Goal: Check status: Check status

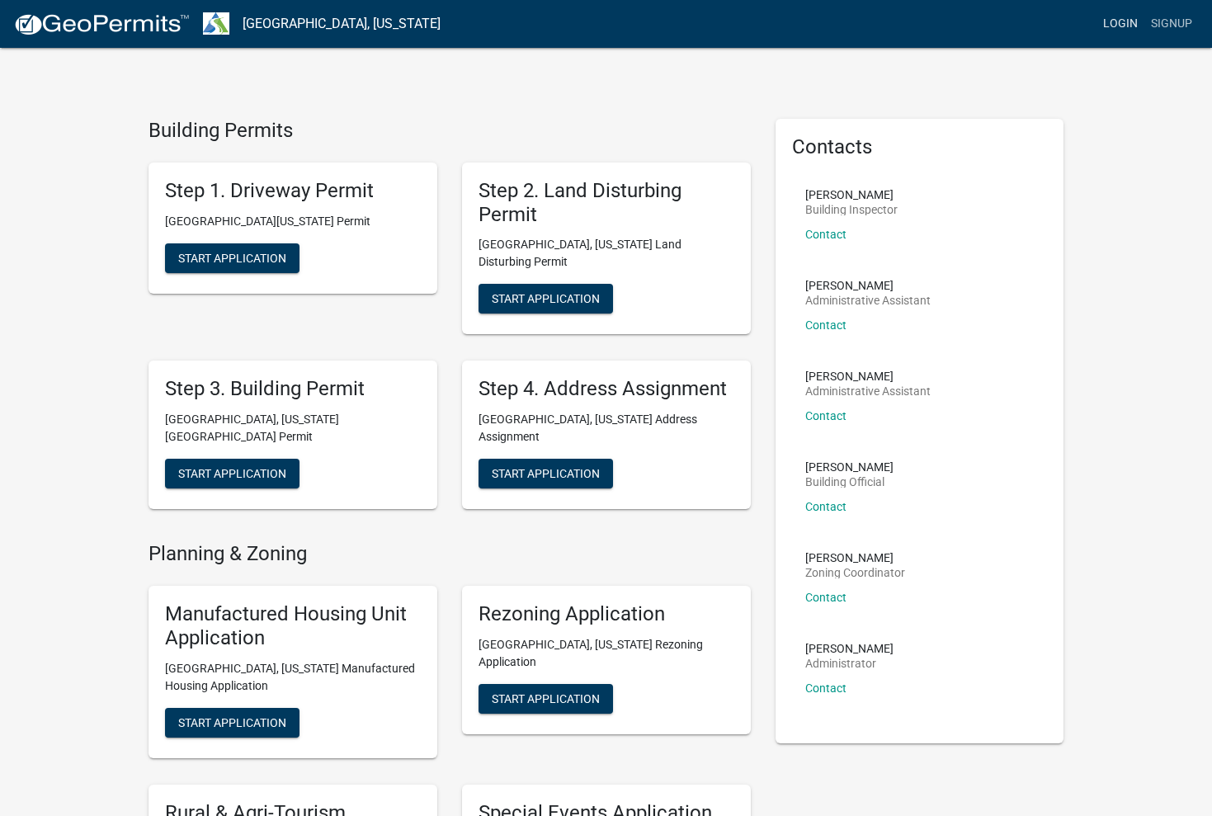
click at [1112, 27] on link "Login" at bounding box center [1120, 23] width 48 height 31
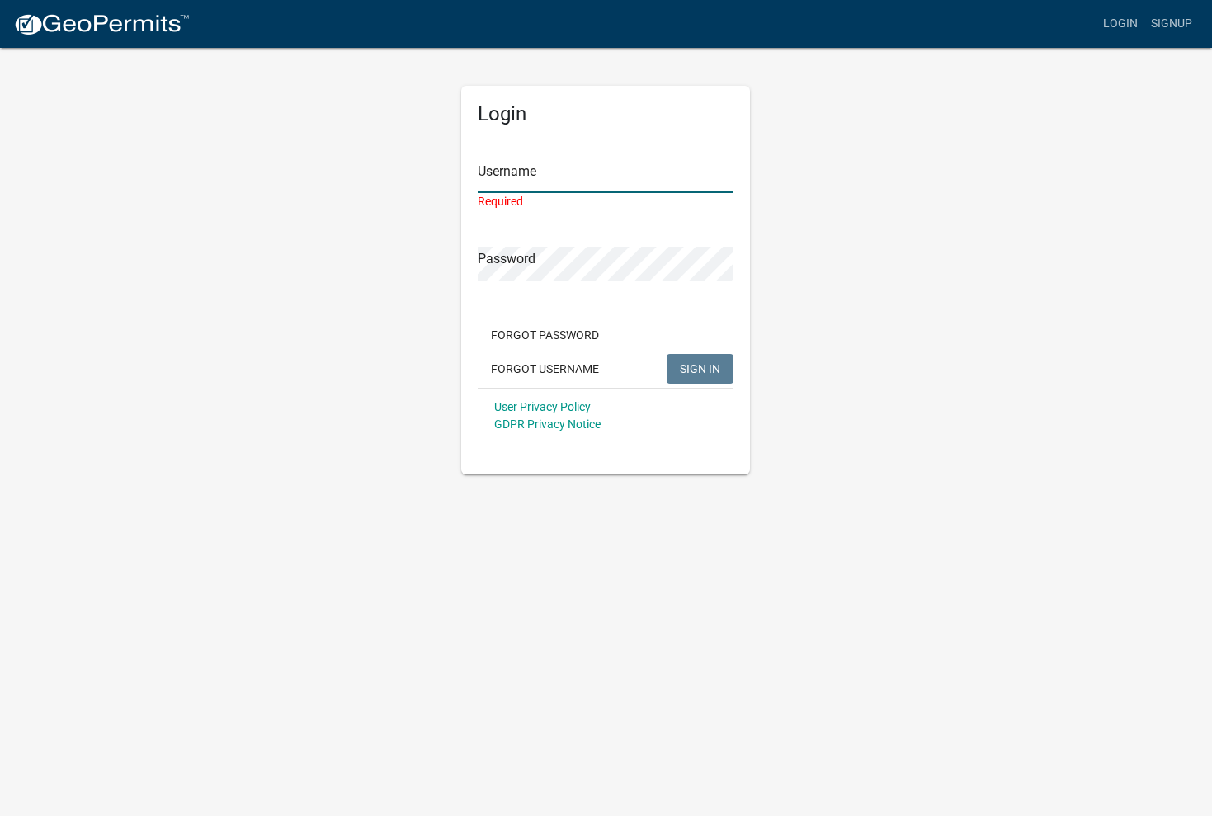
type input "acshelnutt"
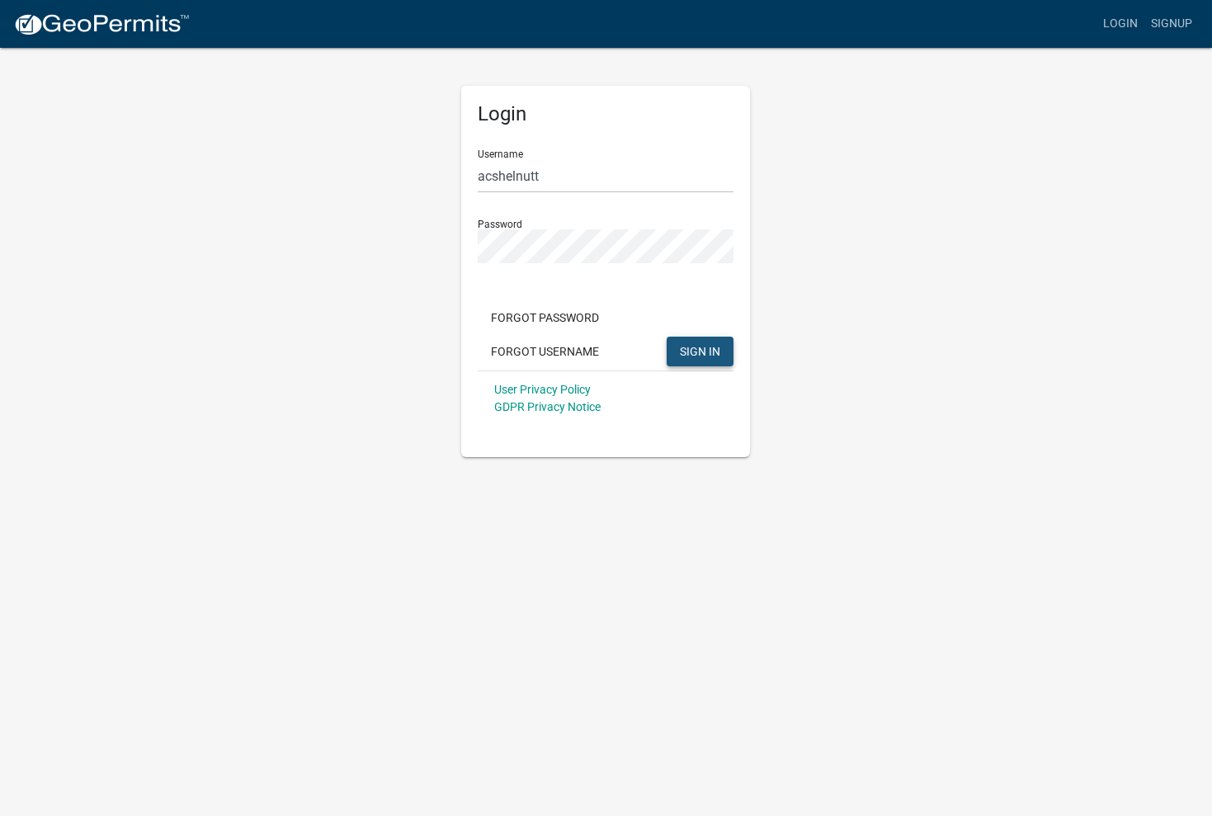
click at [698, 360] on button "SIGN IN" at bounding box center [699, 351] width 67 height 30
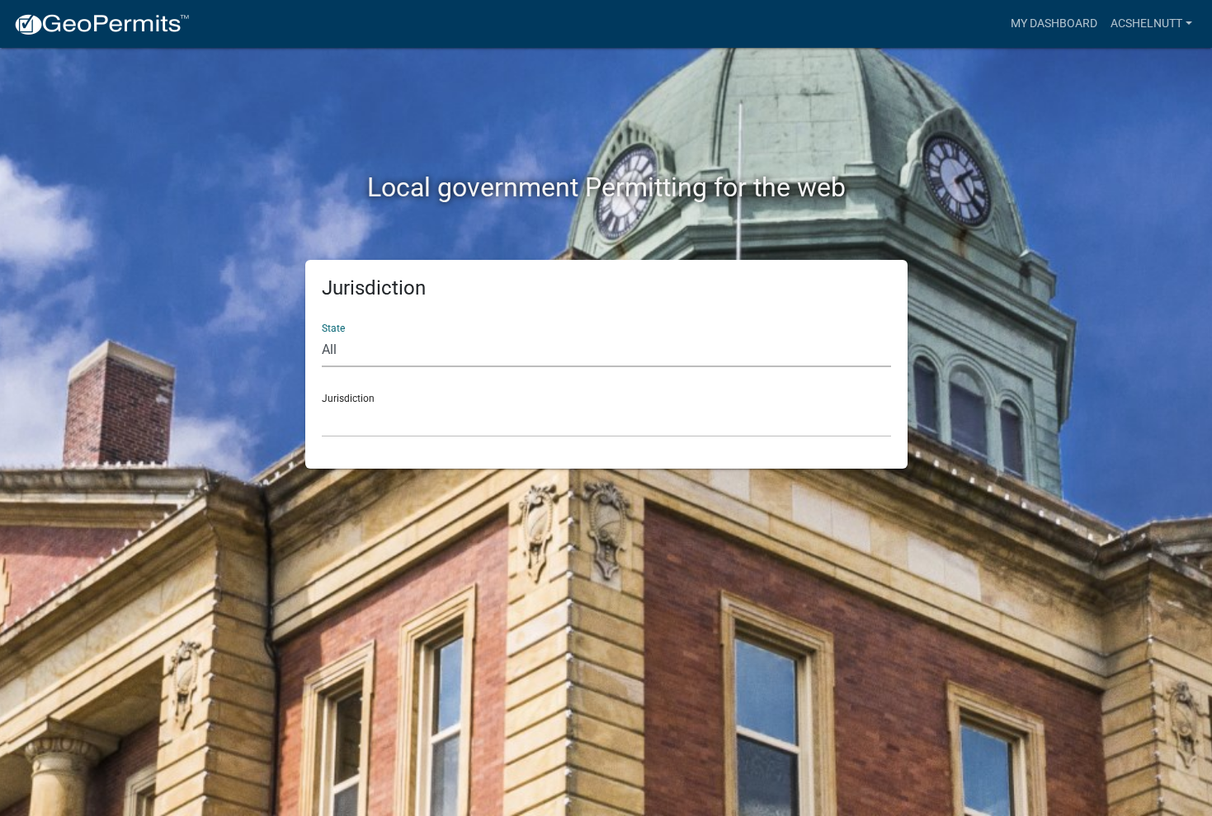
select select "[US_STATE]"
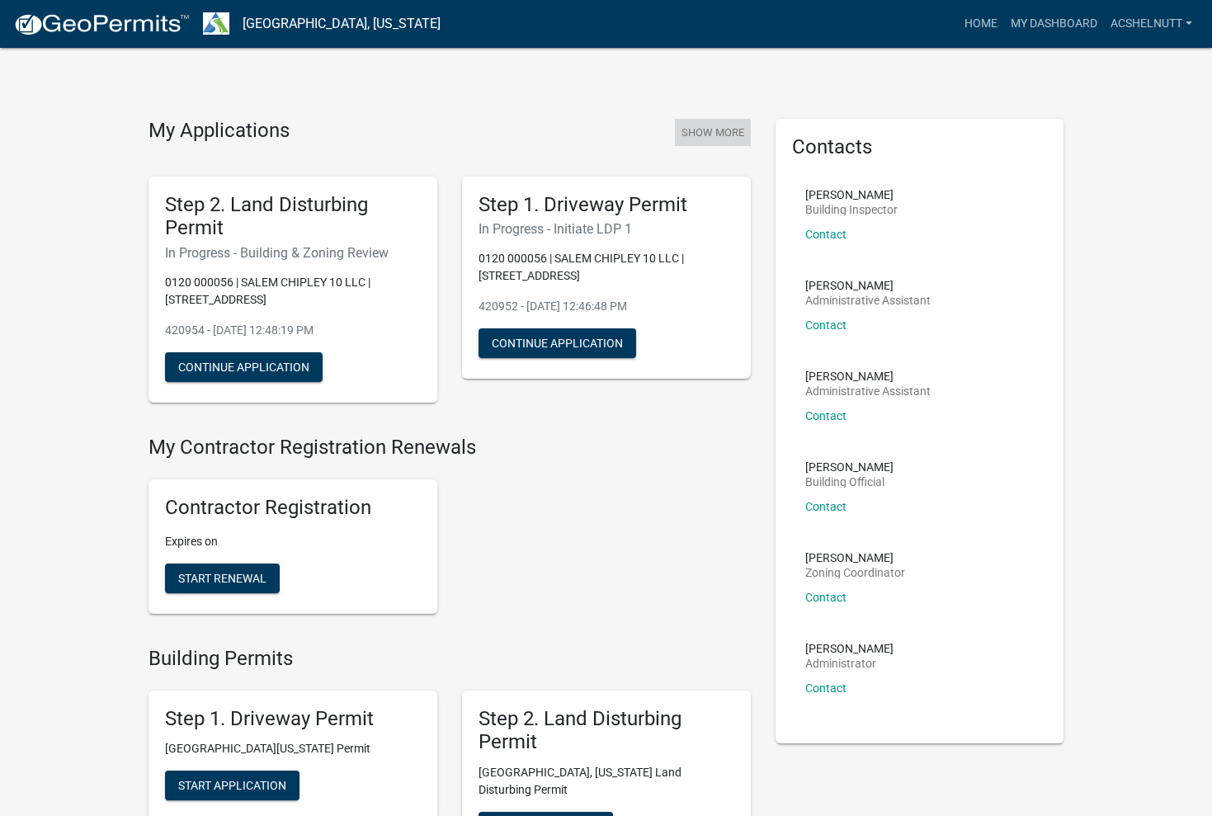
click at [707, 129] on button "Show More" at bounding box center [713, 132] width 76 height 27
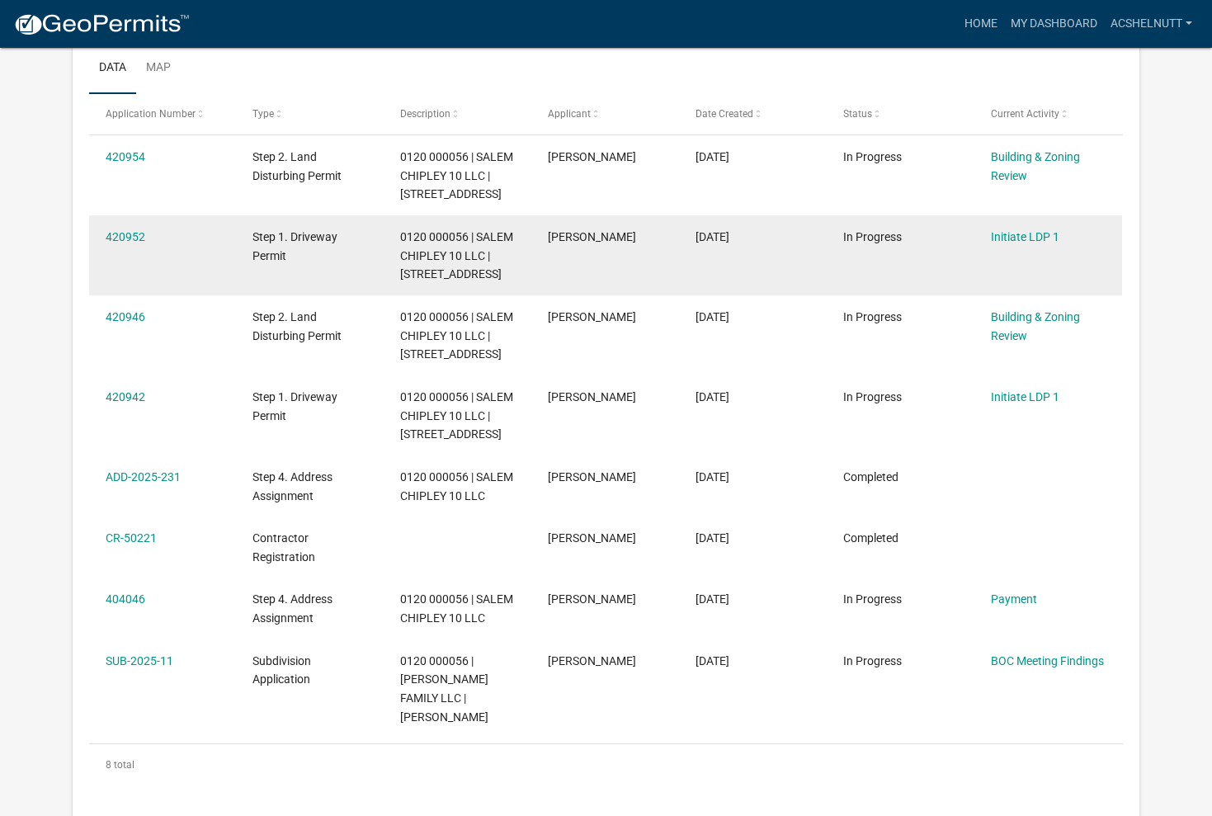
scroll to position [369, 0]
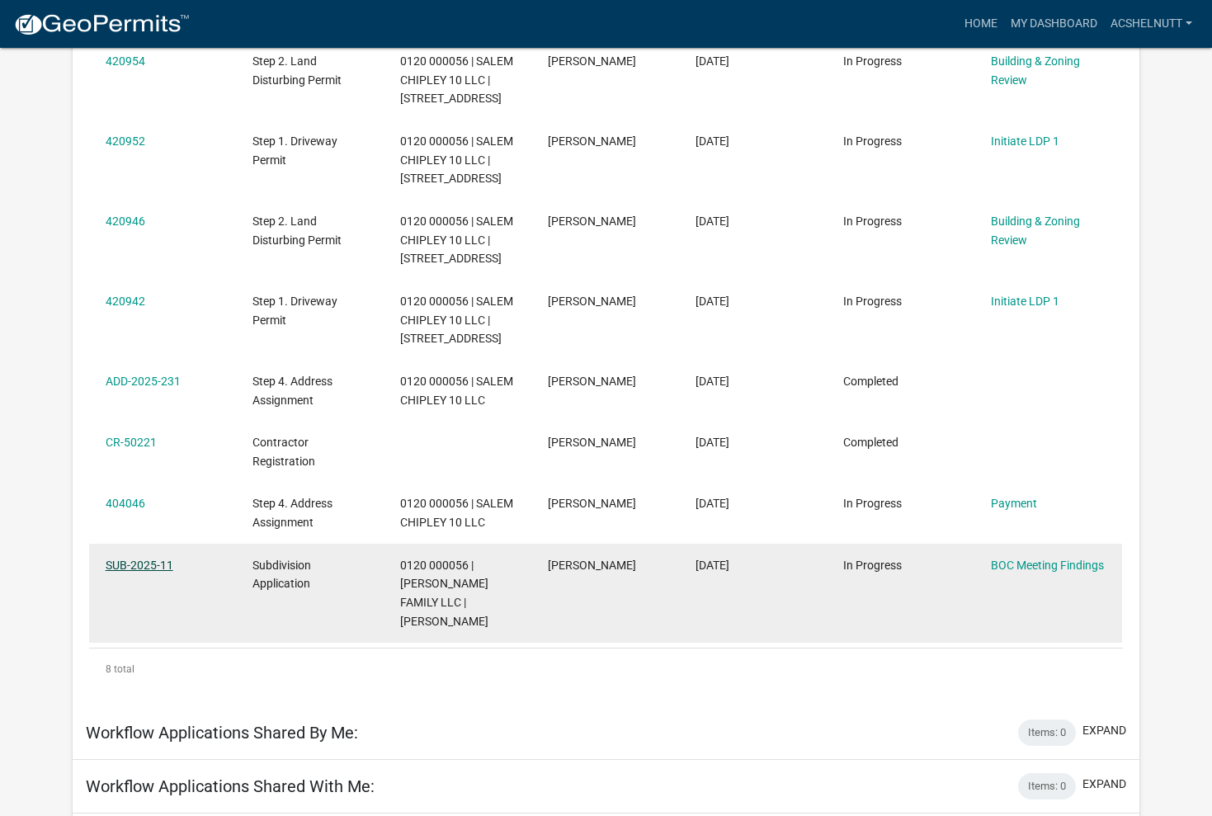
click at [124, 572] on link "SUB-2025-11" at bounding box center [140, 564] width 68 height 13
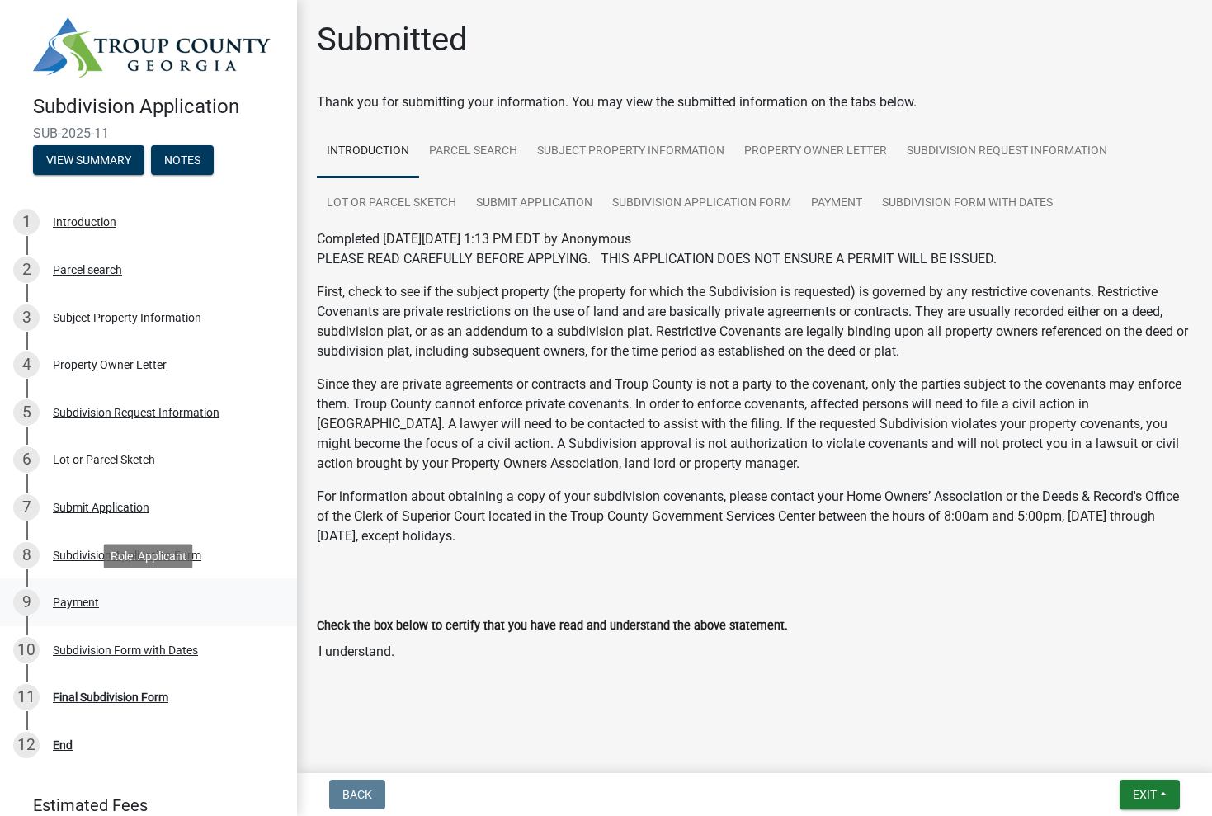
click at [71, 599] on div "Payment" at bounding box center [76, 602] width 46 height 12
